Goal: Task Accomplishment & Management: Complete application form

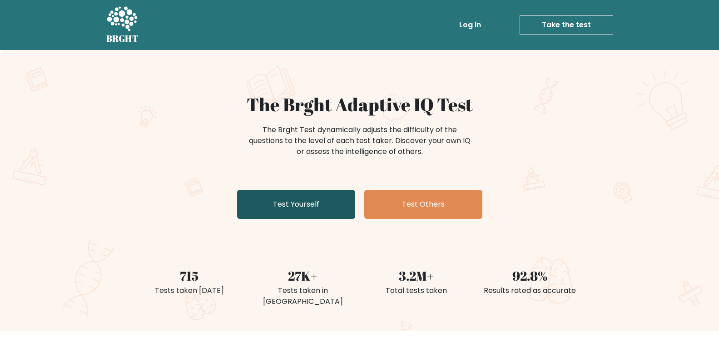
click at [308, 204] on link "Test Yourself" at bounding box center [296, 204] width 118 height 29
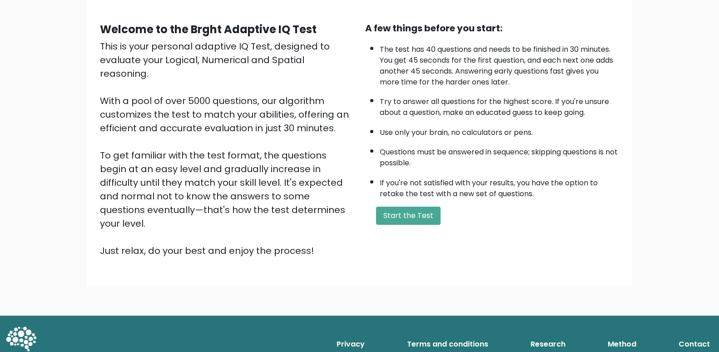
scroll to position [26, 0]
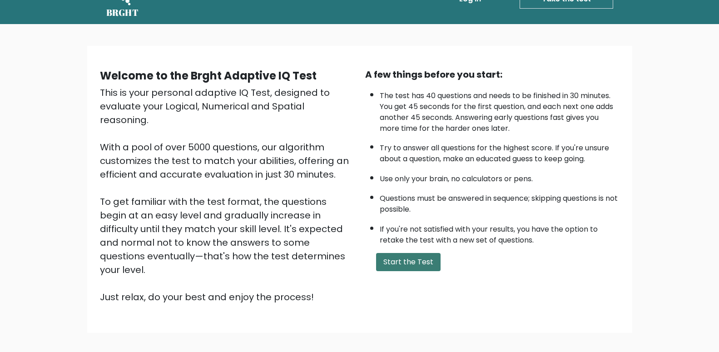
click at [423, 271] on button "Start the Test" at bounding box center [408, 262] width 65 height 18
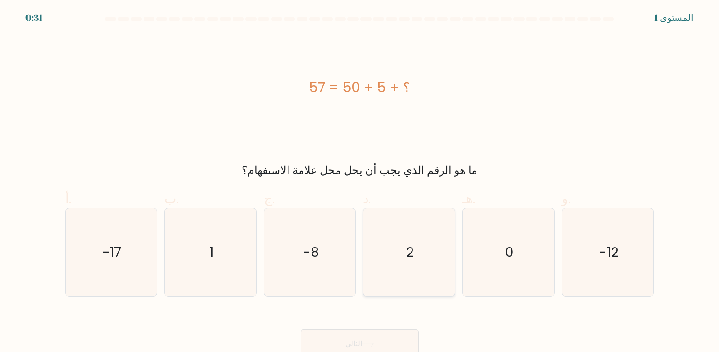
click at [380, 249] on icon "2" at bounding box center [409, 253] width 88 height 88
click at [360, 182] on input "د. 2" at bounding box center [360, 179] width 0 height 6
radio input "true"
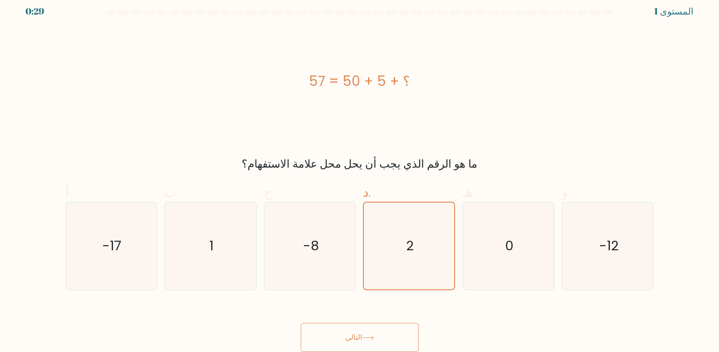
click at [359, 329] on button "التالي" at bounding box center [360, 337] width 118 height 29
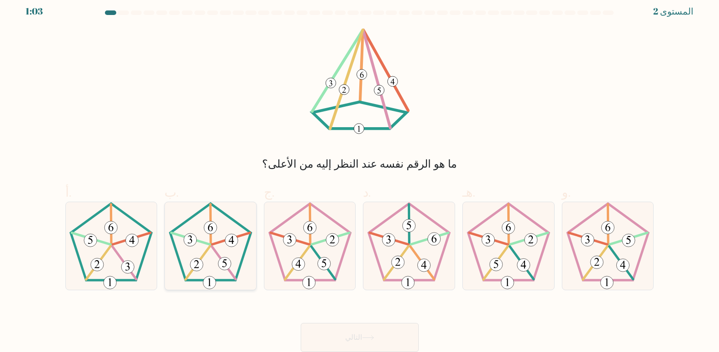
click at [204, 247] on icon at bounding box center [211, 246] width 88 height 88
click at [360, 176] on input "ب." at bounding box center [360, 173] width 0 height 6
radio input "true"
click at [353, 332] on button "التالي" at bounding box center [360, 337] width 118 height 29
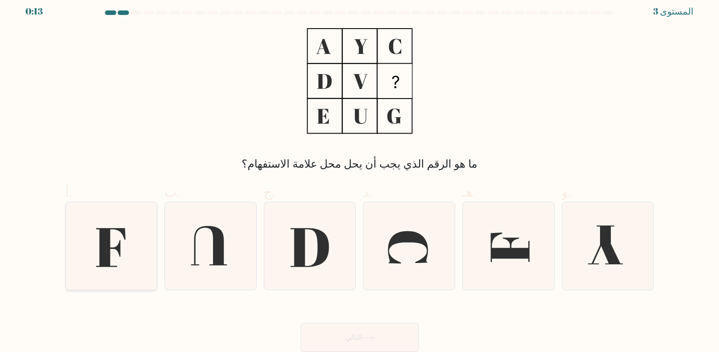
click at [86, 235] on icon at bounding box center [111, 246] width 88 height 88
click at [360, 176] on input "أ." at bounding box center [360, 173] width 0 height 6
radio input "true"
click at [319, 331] on button "التالي" at bounding box center [360, 337] width 118 height 29
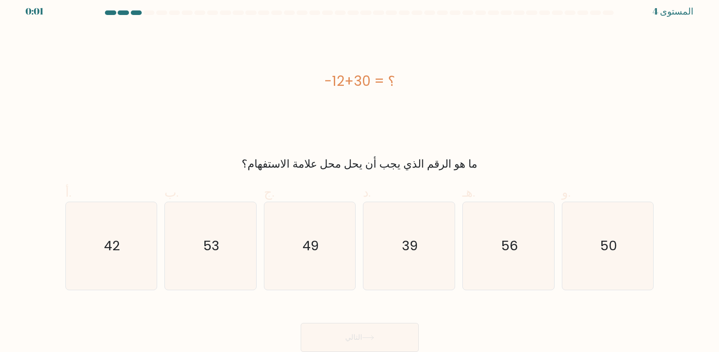
scroll to position [0, 0]
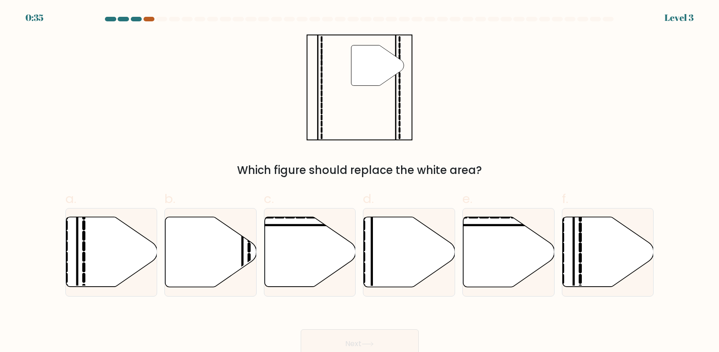
click at [149, 17] on div at bounding box center [149, 19] width 11 height 5
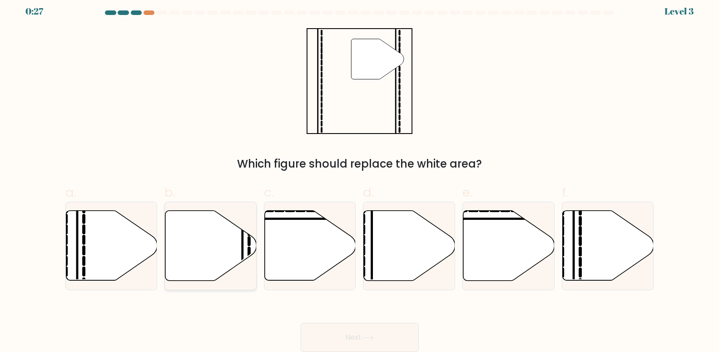
click at [225, 260] on icon at bounding box center [210, 246] width 91 height 70
click at [360, 176] on input "b." at bounding box center [360, 173] width 0 height 6
radio input "true"
click at [333, 334] on button "Next" at bounding box center [360, 337] width 118 height 29
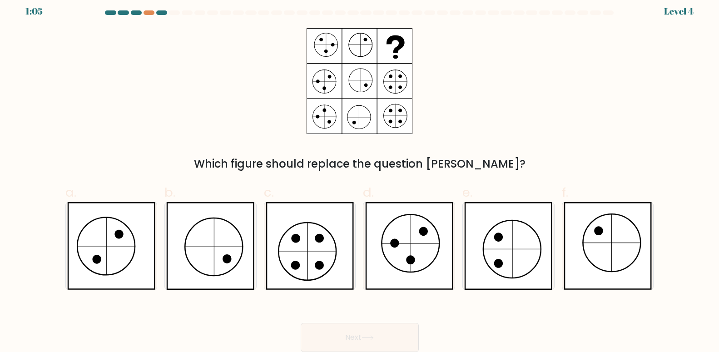
scroll to position [0, 0]
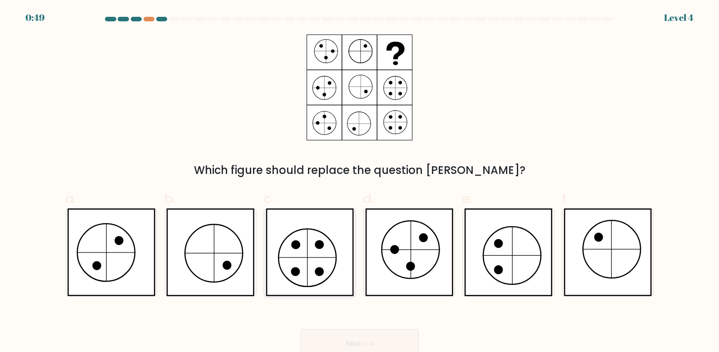
click at [303, 236] on icon at bounding box center [310, 253] width 88 height 88
click at [360, 182] on input "c." at bounding box center [360, 179] width 0 height 6
radio input "true"
click at [385, 333] on button "Next" at bounding box center [360, 343] width 118 height 29
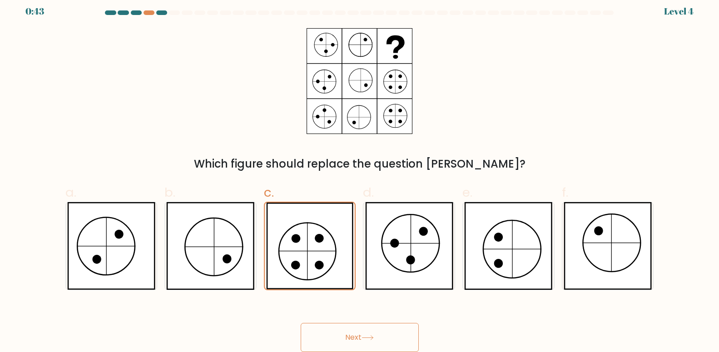
click at [374, 336] on icon at bounding box center [368, 337] width 12 height 5
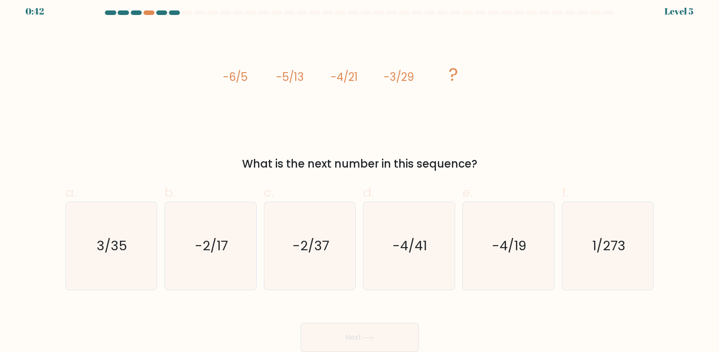
scroll to position [0, 0]
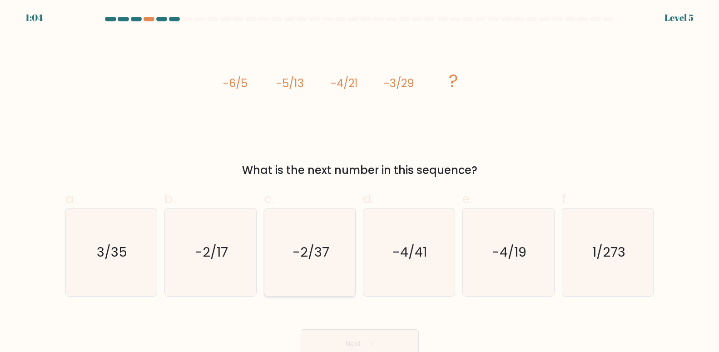
click at [301, 247] on text "-2/37" at bounding box center [311, 252] width 37 height 18
click at [360, 182] on input "c. -2/37" at bounding box center [360, 179] width 0 height 6
radio input "true"
click at [353, 338] on button "Next" at bounding box center [360, 343] width 118 height 29
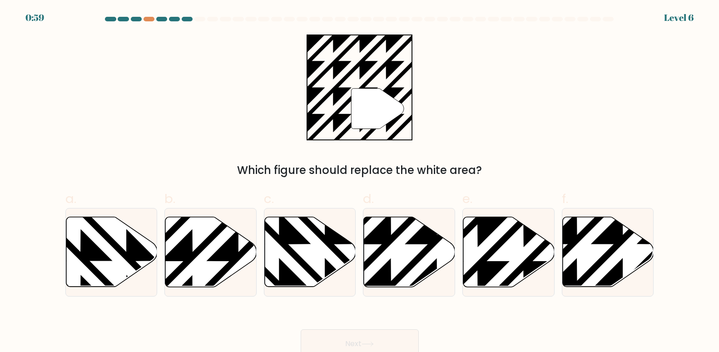
scroll to position [6, 0]
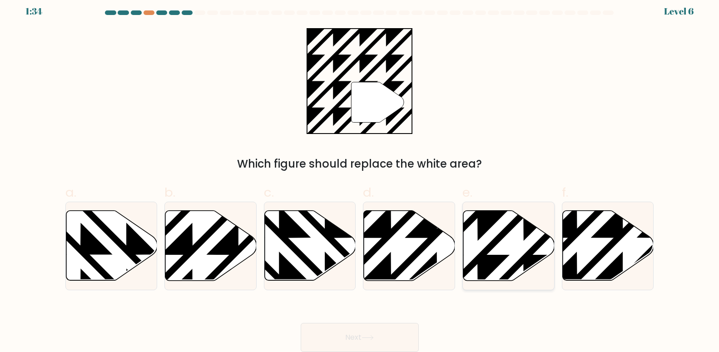
click at [488, 258] on icon at bounding box center [478, 209] width 184 height 184
click at [360, 176] on input "e." at bounding box center [360, 173] width 0 height 6
radio input "true"
click at [370, 338] on icon at bounding box center [367, 338] width 11 height 4
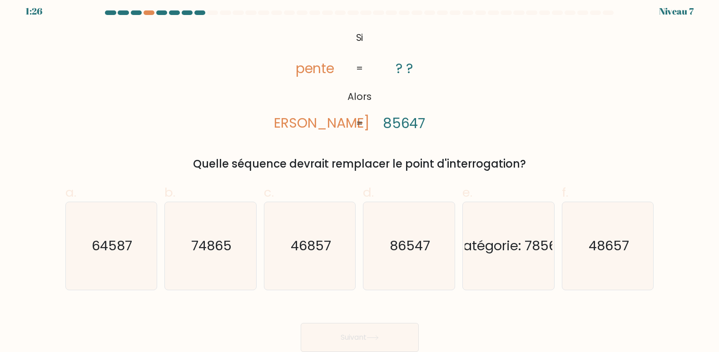
scroll to position [0, 0]
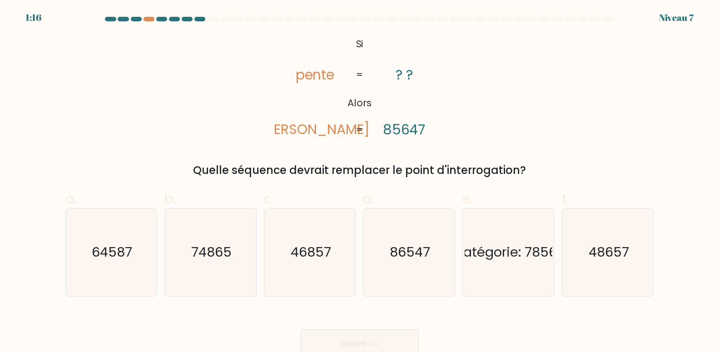
click at [410, 60] on icon "@import url('https://fonts.googleapis.com/css? famille = Abril + Fatface: 400,1…" at bounding box center [359, 88] width 171 height 106
drag, startPoint x: 385, startPoint y: 88, endPoint x: 374, endPoint y: 94, distance: 12.4
click at [385, 89] on icon "@import url('https://fonts.googleapis.com/css? famille = Abril + Fatface: 400,1…" at bounding box center [359, 88] width 171 height 106
drag, startPoint x: 366, startPoint y: 104, endPoint x: 365, endPoint y: 109, distance: 5.1
click at [365, 109] on tspan "Alors" at bounding box center [360, 102] width 24 height 13
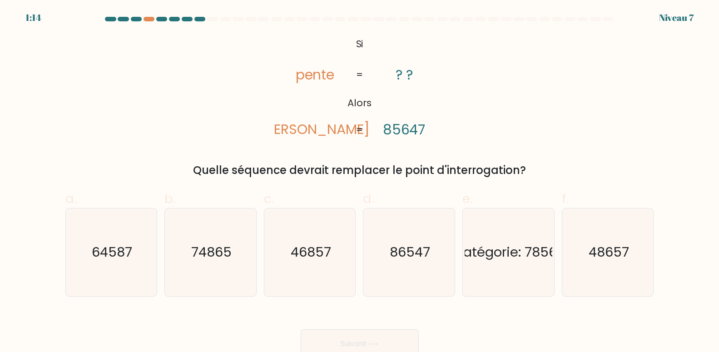
click at [319, 131] on tspan "Lopes" at bounding box center [315, 130] width 110 height 20
drag, startPoint x: 322, startPoint y: 53, endPoint x: 325, endPoint y: 67, distance: 15.0
click at [325, 67] on icon "@import url('https://fonts.googleapis.com/css? famille = Abril + Fatface: 400,1…" at bounding box center [359, 88] width 171 height 106
click at [325, 72] on tspan "pente" at bounding box center [314, 75] width 39 height 20
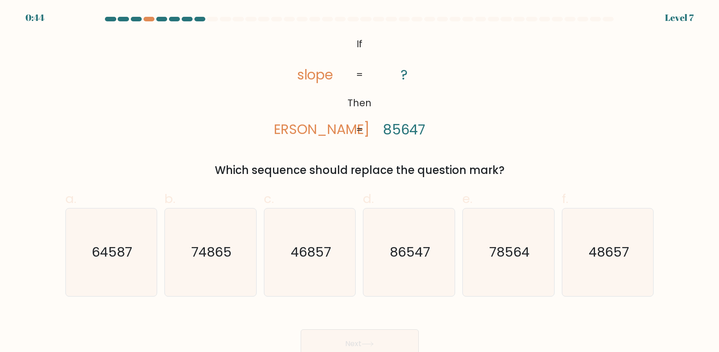
drag, startPoint x: 396, startPoint y: 128, endPoint x: 377, endPoint y: 93, distance: 39.6
click at [395, 120] on tspan "85647" at bounding box center [404, 130] width 43 height 20
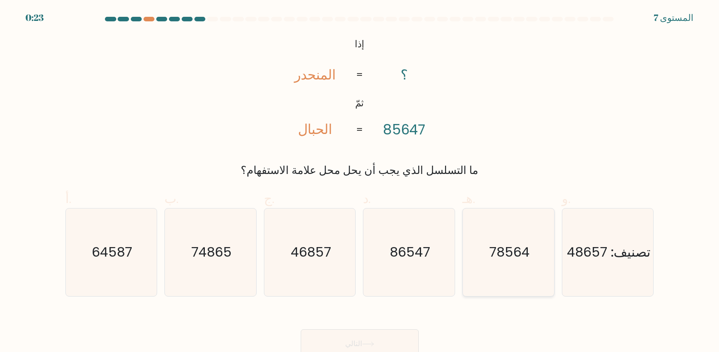
click at [495, 235] on icon "78564" at bounding box center [509, 253] width 88 height 88
click at [360, 182] on input "هـ. 78564" at bounding box center [360, 179] width 0 height 6
radio input "true"
drag, startPoint x: 377, startPoint y: 338, endPoint x: 374, endPoint y: 334, distance: 4.7
click at [376, 339] on button "التالي" at bounding box center [360, 343] width 118 height 29
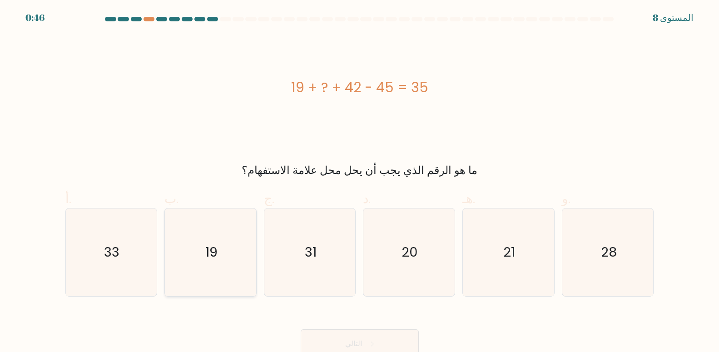
click at [237, 236] on icon "19" at bounding box center [211, 253] width 88 height 88
click at [360, 182] on input "ب. 19" at bounding box center [360, 179] width 0 height 6
radio input "true"
click at [372, 342] on button "التالي" at bounding box center [360, 343] width 118 height 29
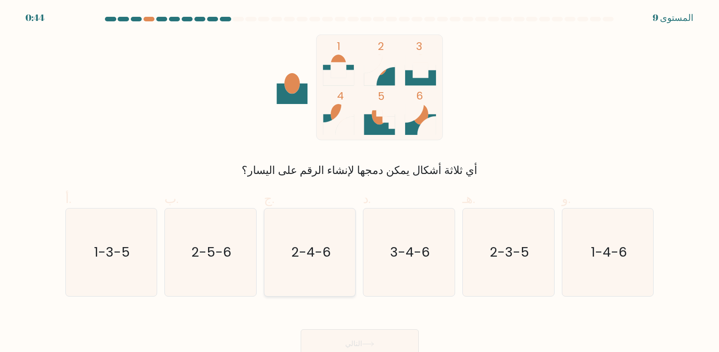
click at [297, 268] on icon "2-4-6" at bounding box center [310, 253] width 88 height 88
click at [360, 182] on input "ج. 2-4-6" at bounding box center [360, 179] width 0 height 6
radio input "true"
click at [398, 347] on button "التالي" at bounding box center [360, 343] width 118 height 29
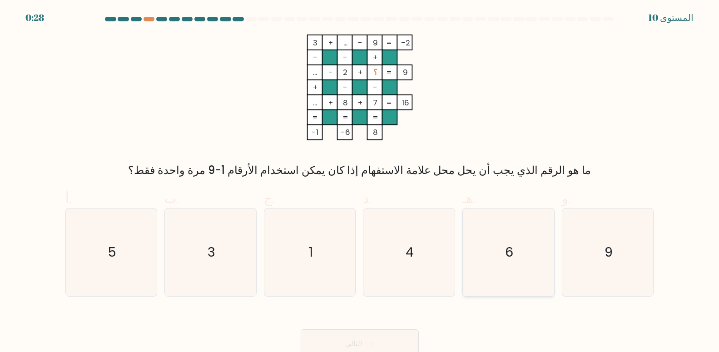
click at [514, 245] on text "6" at bounding box center [509, 252] width 8 height 18
click at [360, 182] on input "هـ. 6" at bounding box center [360, 179] width 0 height 6
radio input "true"
click at [401, 343] on button "التالي" at bounding box center [360, 343] width 118 height 29
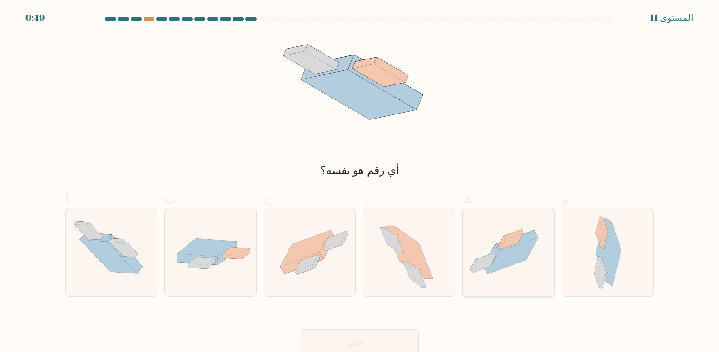
click at [511, 248] on icon at bounding box center [513, 256] width 50 height 36
click at [360, 182] on input "هـ." at bounding box center [360, 179] width 0 height 6
radio input "true"
click at [353, 331] on button "التالي" at bounding box center [360, 343] width 118 height 29
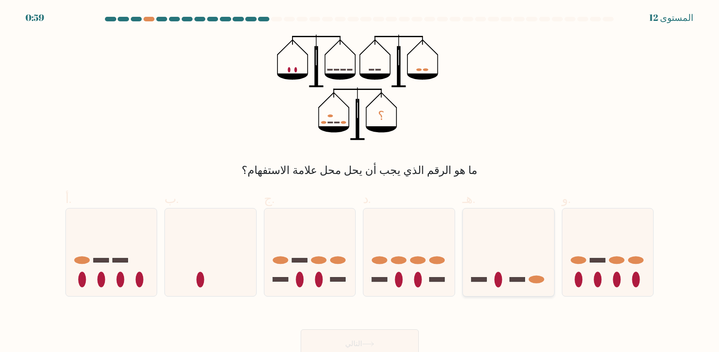
click at [498, 282] on ellipse at bounding box center [499, 279] width 8 height 15
click at [360, 182] on input "هـ." at bounding box center [360, 179] width 0 height 6
radio input "true"
click at [387, 341] on button "التالي" at bounding box center [360, 343] width 118 height 29
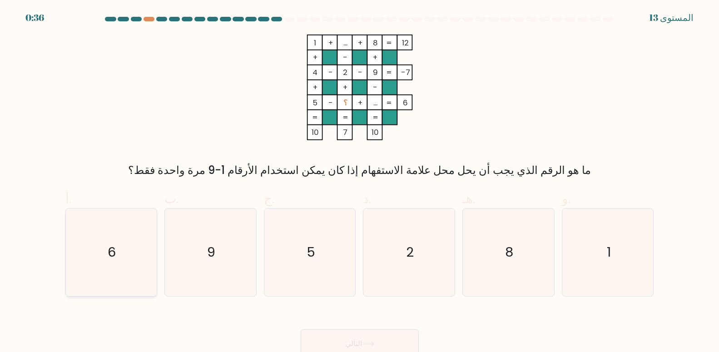
click at [120, 269] on icon "6" at bounding box center [111, 253] width 88 height 88
click at [360, 182] on input "أ. 6" at bounding box center [360, 179] width 0 height 6
radio input "true"
click at [338, 336] on button "التالي" at bounding box center [360, 343] width 118 height 29
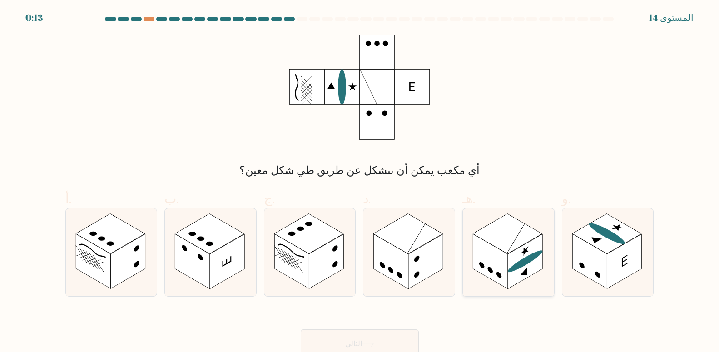
click at [522, 263] on ellipse at bounding box center [525, 261] width 35 height 28
click at [360, 182] on input "هـ." at bounding box center [360, 179] width 0 height 6
radio input "true"
click at [379, 338] on button "التالي" at bounding box center [360, 343] width 118 height 29
